Goal: Check status: Check status

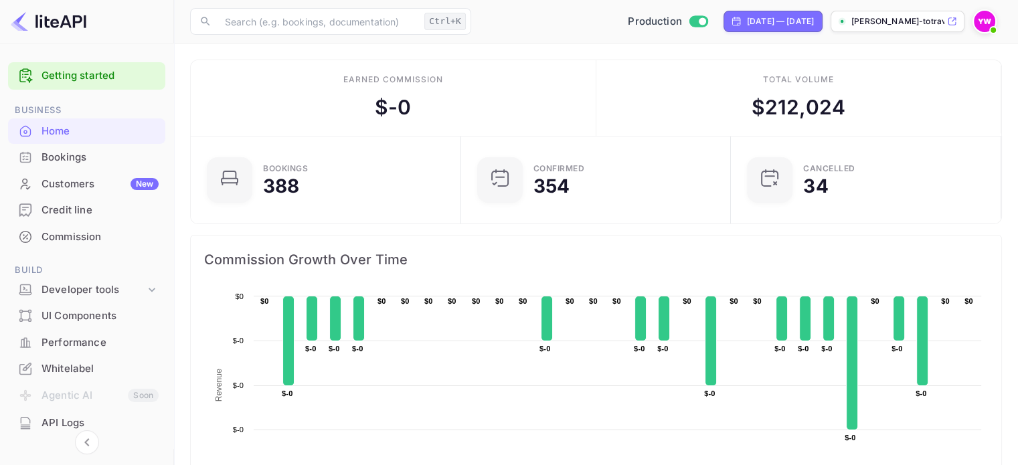
click at [58, 160] on div "Bookings" at bounding box center [100, 157] width 117 height 15
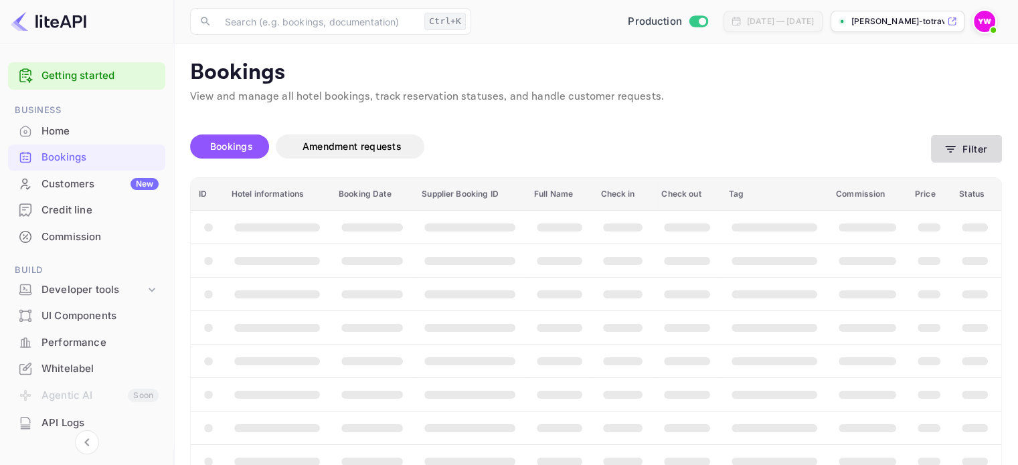
click at [967, 144] on button "Filter" at bounding box center [966, 148] width 71 height 27
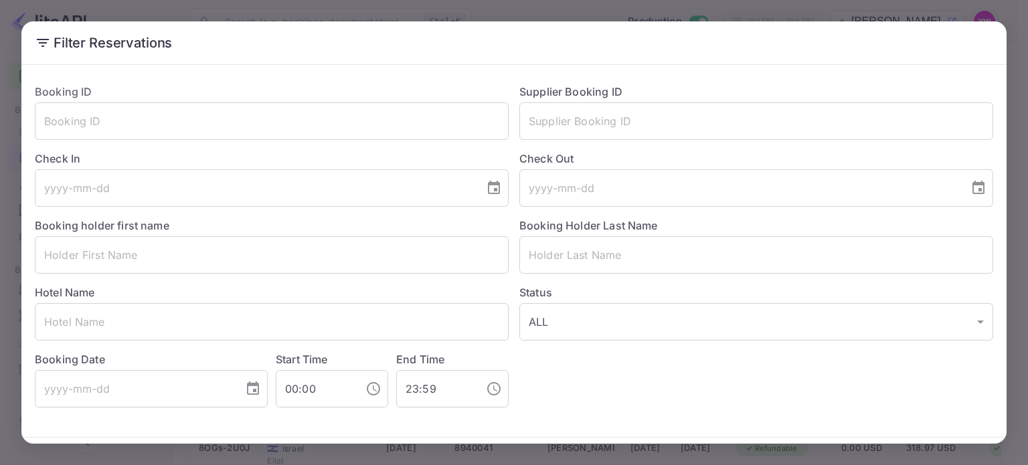
click at [958, 86] on div "Supplier Booking ID ​" at bounding box center [751, 106] width 485 height 67
click at [155, 120] on input "text" at bounding box center [272, 120] width 474 height 37
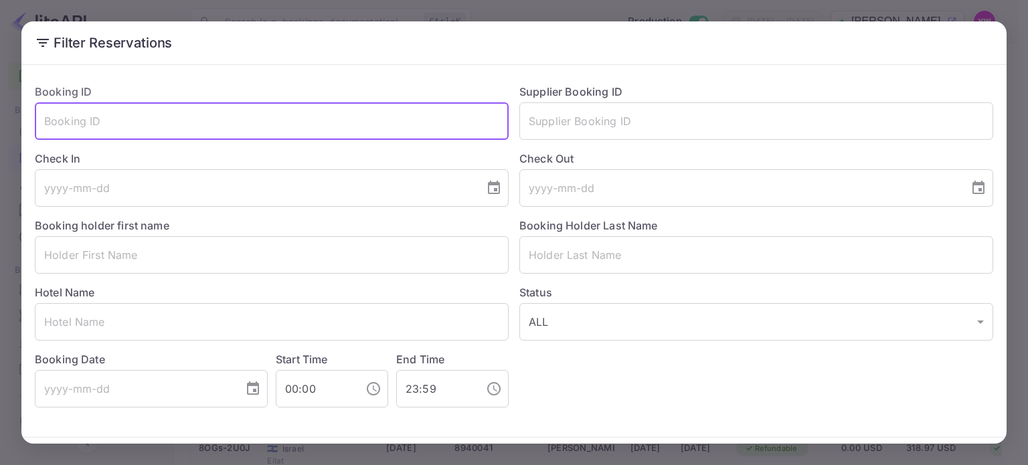
paste input "c3xx2JFsv"
type input "c3xx2JFsv"
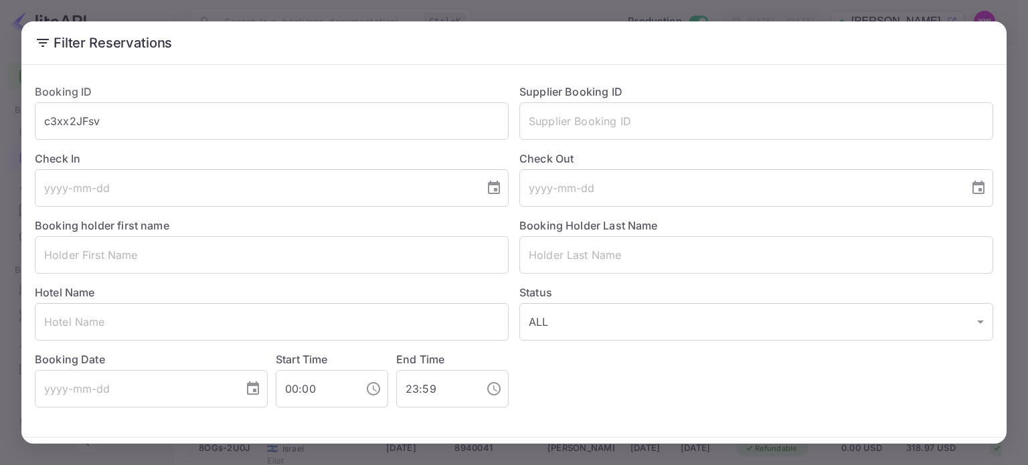
scroll to position [48, 0]
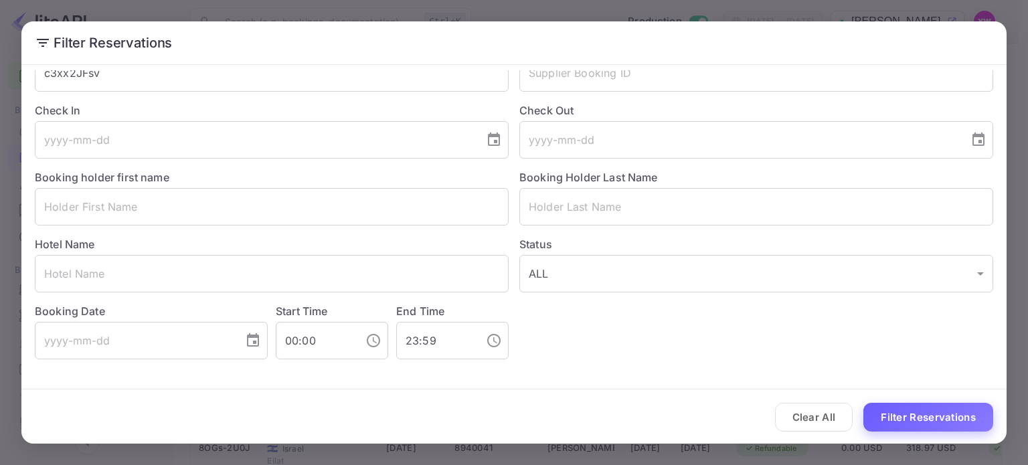
click at [927, 416] on button "Filter Reservations" at bounding box center [929, 417] width 130 height 29
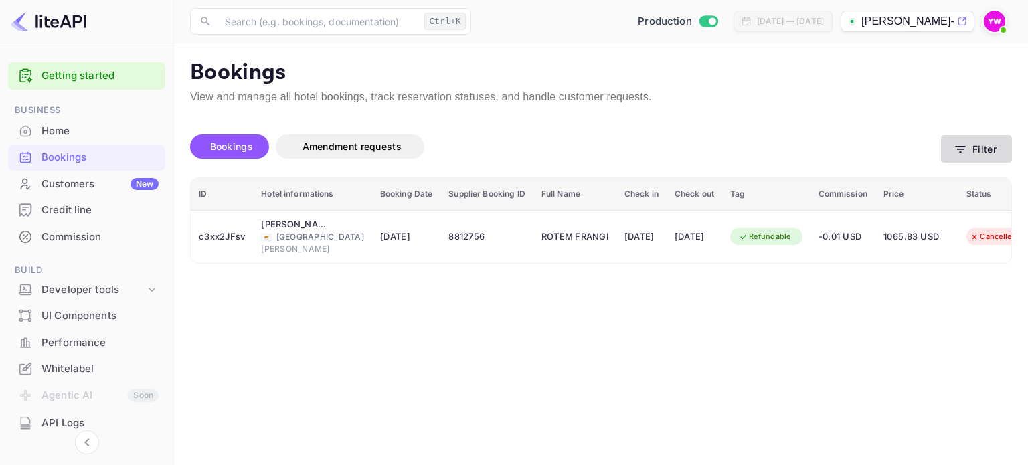
click at [972, 153] on button "Filter" at bounding box center [976, 148] width 71 height 27
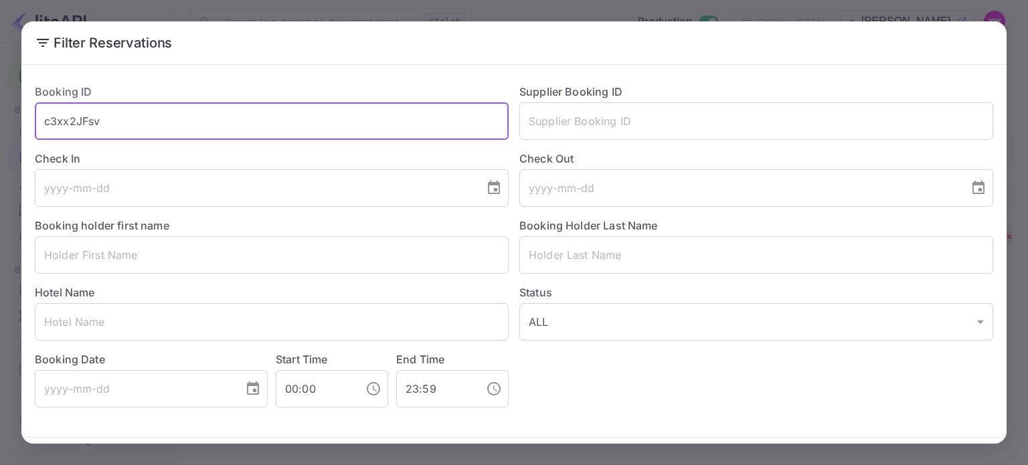
click at [97, 126] on input "c3xx2JFsv" at bounding box center [272, 120] width 474 height 37
paste input "nr1bvgrcB"
type input "nr1bvgrcB"
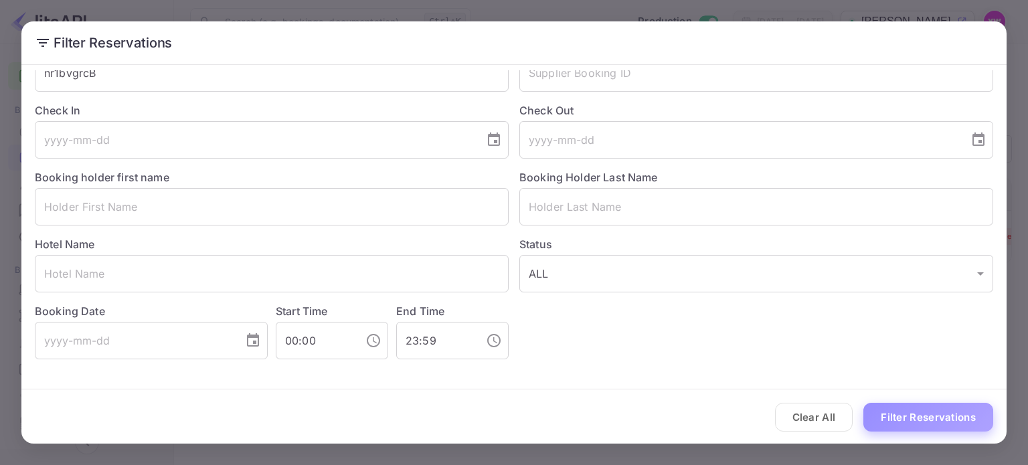
click at [927, 416] on button "Filter Reservations" at bounding box center [929, 417] width 130 height 29
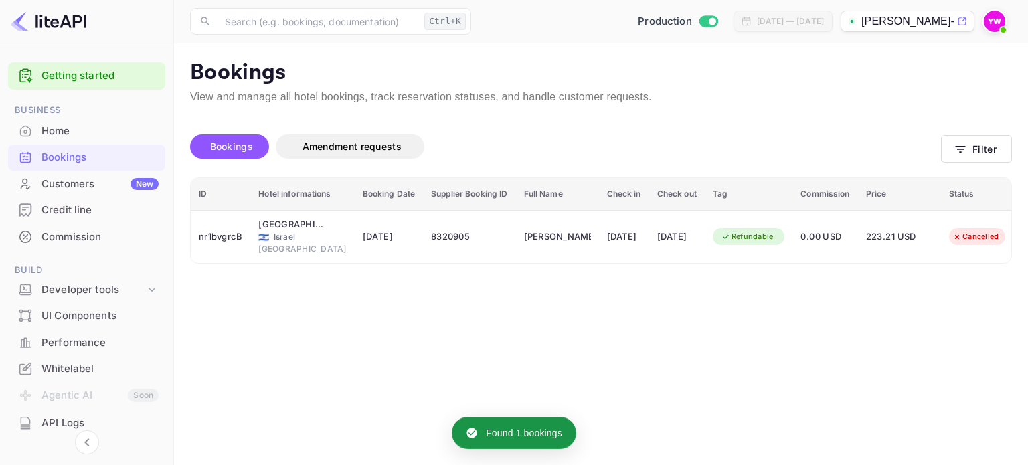
drag, startPoint x: 1001, startPoint y: 376, endPoint x: 1006, endPoint y: 337, distance: 39.9
click at [64, 153] on div "Bookings" at bounding box center [100, 157] width 117 height 15
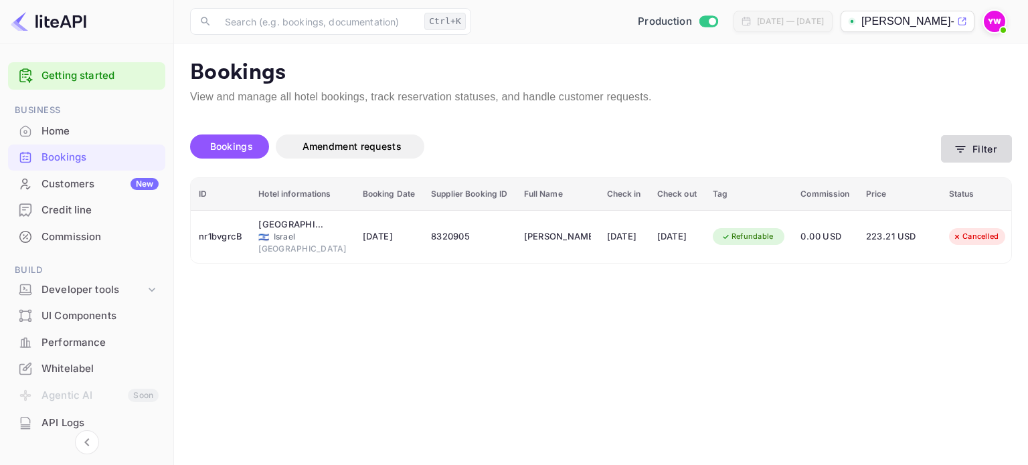
click at [969, 154] on button "Filter" at bounding box center [976, 148] width 71 height 27
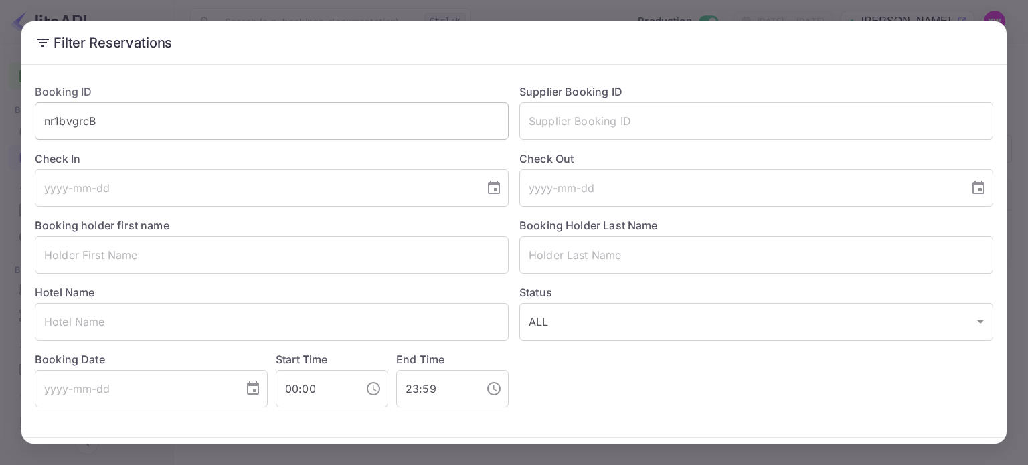
click at [62, 112] on input "nr1bvgrcB" at bounding box center [272, 120] width 474 height 37
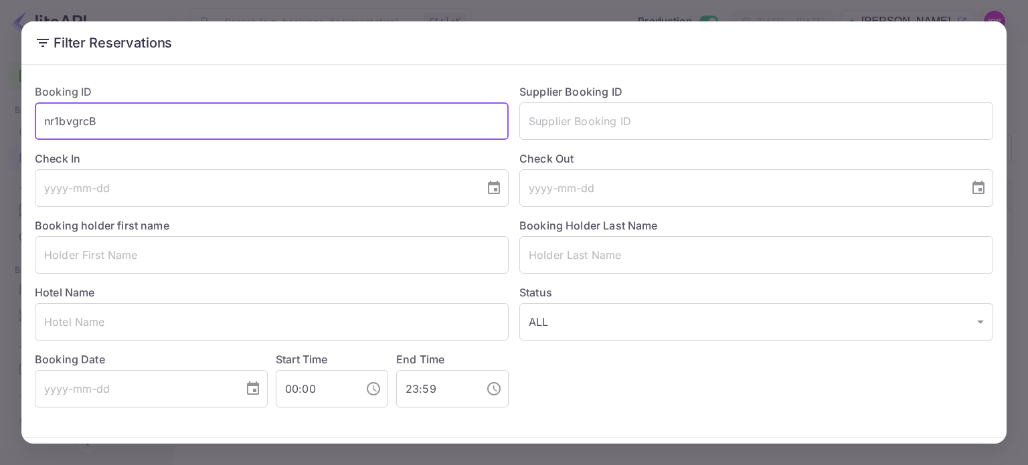
click at [62, 112] on input "nr1bvgrcB" at bounding box center [272, 120] width 474 height 37
paste input "veMoVHeK3"
type input "veMoVHeK3"
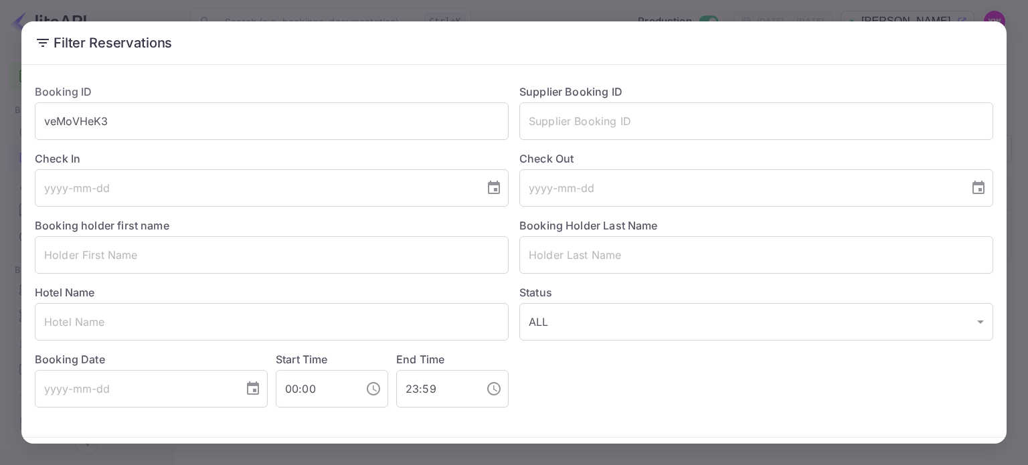
scroll to position [48, 0]
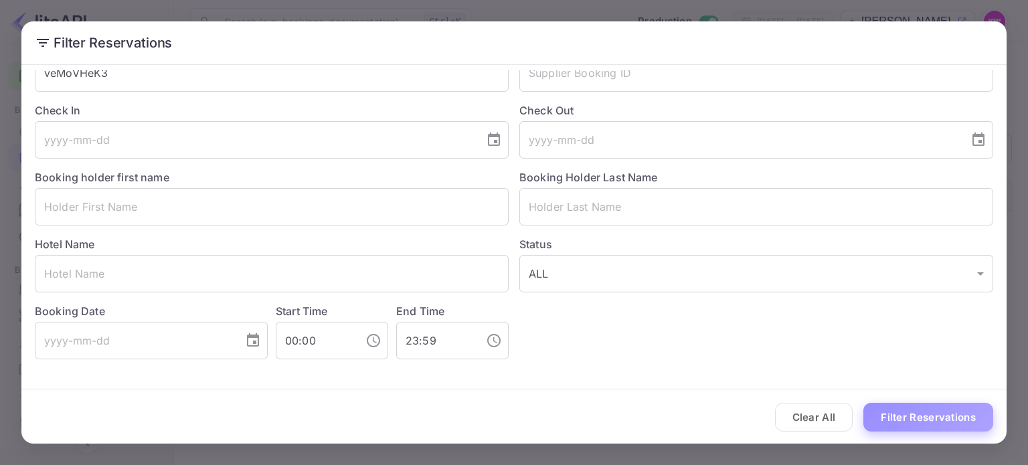
click at [917, 414] on button "Filter Reservations" at bounding box center [929, 417] width 130 height 29
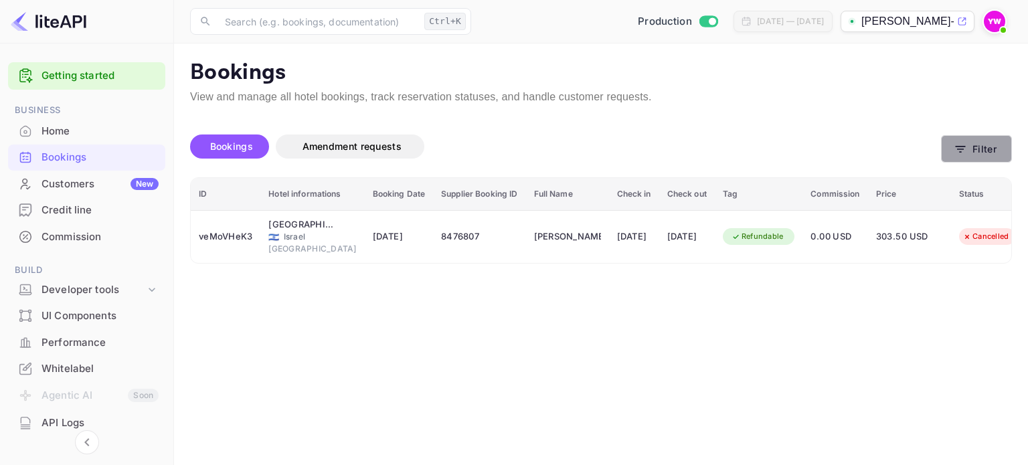
click at [988, 141] on button "Filter" at bounding box center [976, 148] width 71 height 27
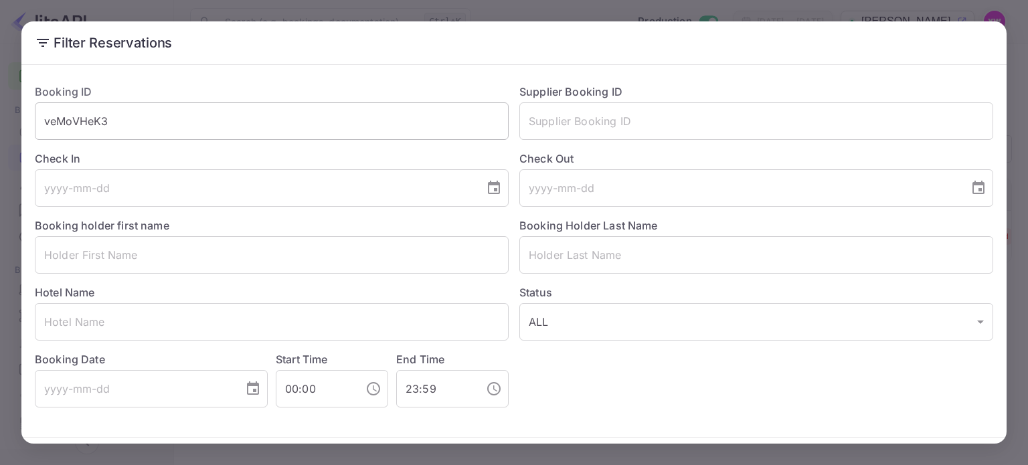
click at [80, 123] on input "veMoVHeK3" at bounding box center [272, 120] width 474 height 37
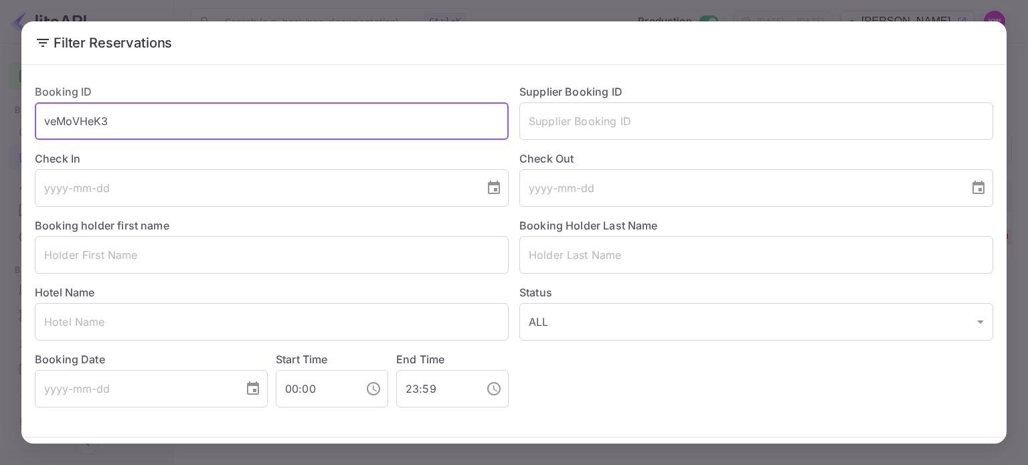
click at [80, 123] on input "veMoVHeK3" at bounding box center [272, 120] width 474 height 37
paste input "aONkyYZMe"
type input "aONkyYZMe"
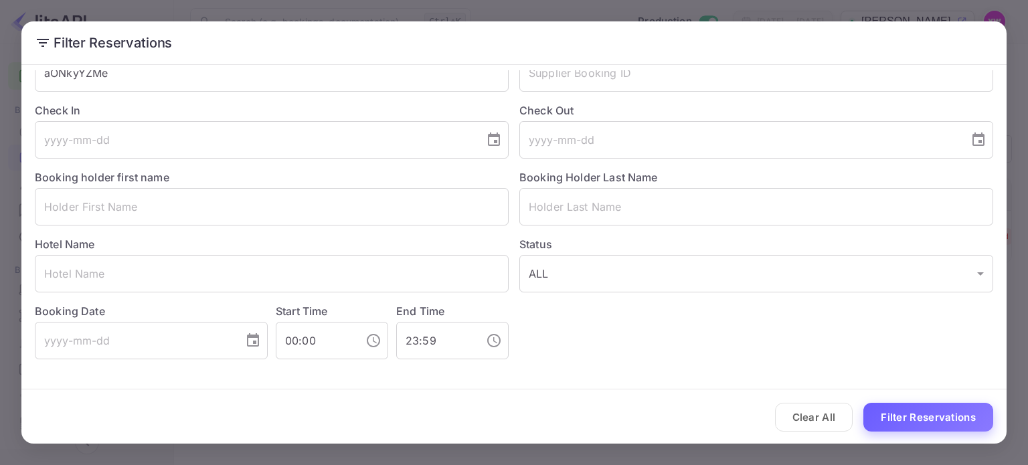
click at [906, 422] on button "Filter Reservations" at bounding box center [929, 417] width 130 height 29
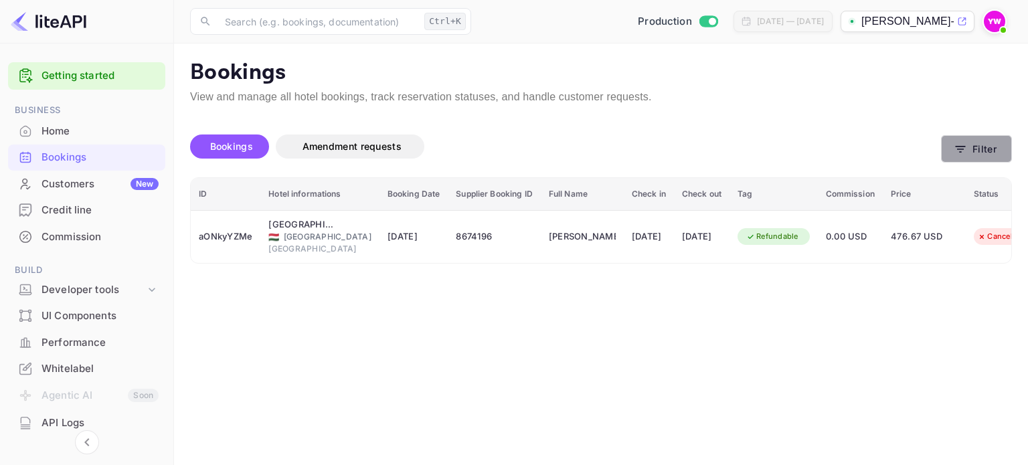
click at [992, 151] on button "Filter" at bounding box center [976, 148] width 71 height 27
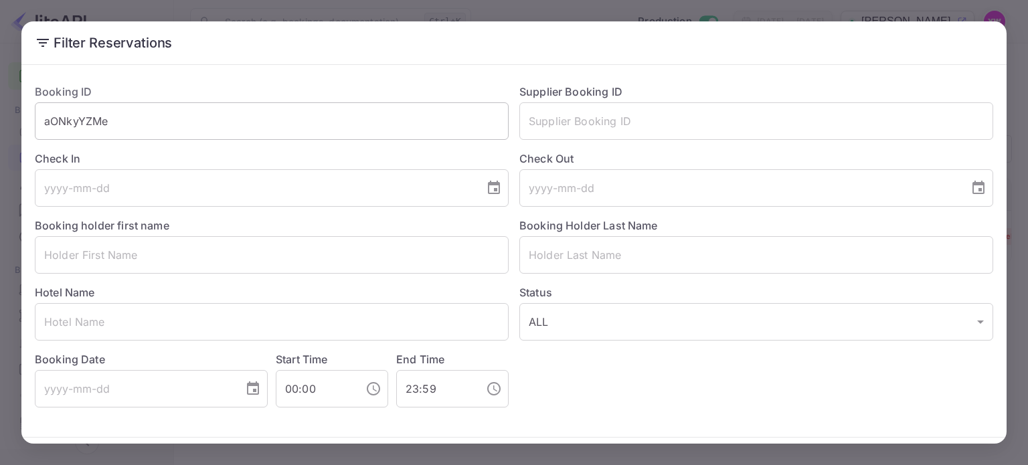
click at [96, 130] on input "aONkyYZMe" at bounding box center [272, 120] width 474 height 37
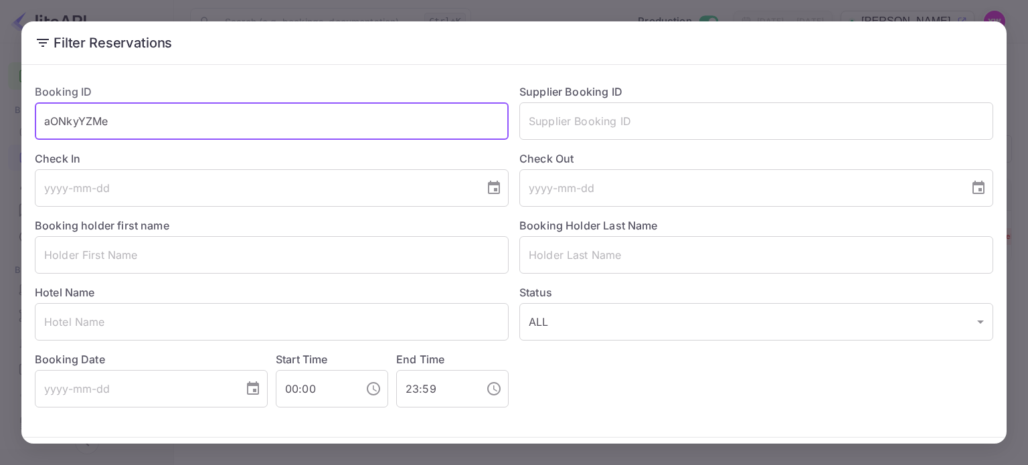
click at [96, 130] on input "aONkyYZMe" at bounding box center [272, 120] width 474 height 37
paste input "vfqe4Eugm"
type input "vfqe4Eugm"
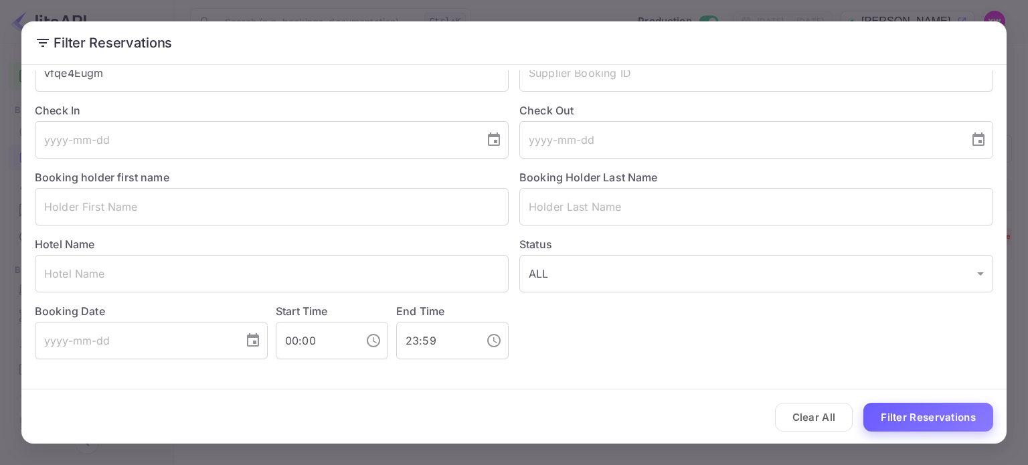
click at [927, 421] on button "Filter Reservations" at bounding box center [929, 417] width 130 height 29
